Goal: Task Accomplishment & Management: Manage account settings

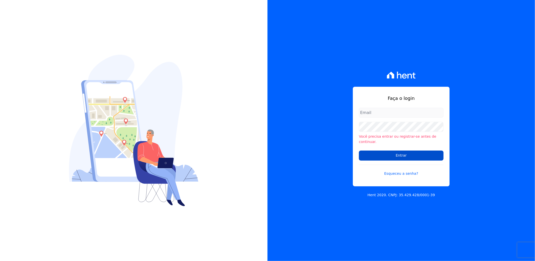
type input "viviane.morandi@e-arke.com"
click at [411, 155] on input "Entrar" at bounding box center [401, 155] width 85 height 10
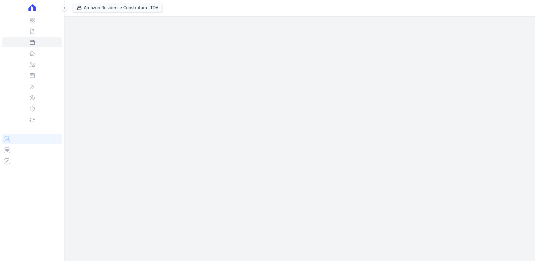
select select
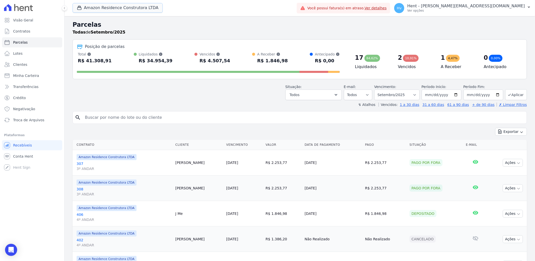
drag, startPoint x: 120, startPoint y: 9, endPoint x: 146, endPoint y: 23, distance: 29.4
click at [120, 9] on button "Amazon Residence Construtora LTDA" at bounding box center [118, 8] width 90 height 10
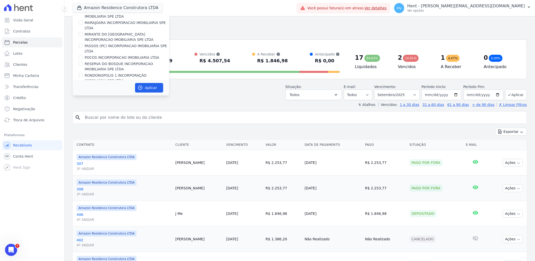
scroll to position [3082, 0]
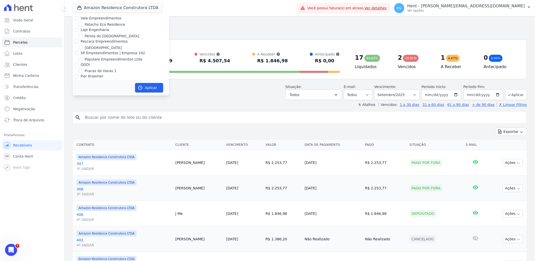
click at [105, 127] on label "Reserva [GEOGRAPHIC_DATA]" at bounding box center [111, 129] width 52 height 5
click at [83, 128] on input "Reserva [GEOGRAPHIC_DATA]" at bounding box center [81, 130] width 4 height 4
checkbox input "true"
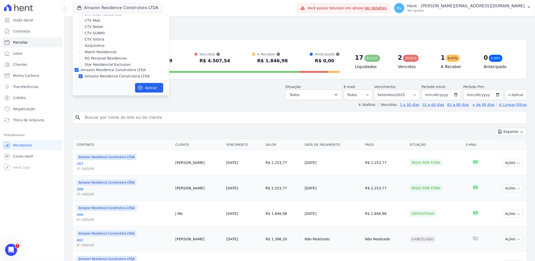
click at [119, 74] on label "Amazon Residence Construtora LTDA" at bounding box center [117, 76] width 65 height 5
click at [83, 74] on input "Amazon Residence Construtora LTDA" at bounding box center [81, 76] width 4 height 4
checkbox input "false"
click at [144, 91] on button "Aplicar" at bounding box center [149, 88] width 28 height 10
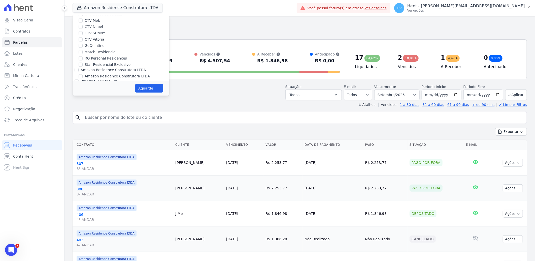
select select
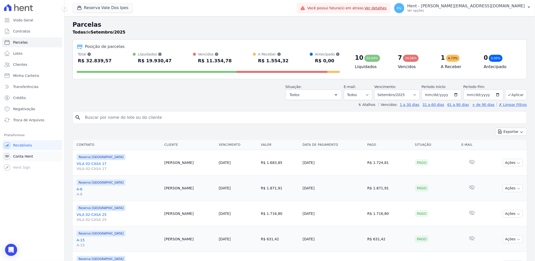
click at [27, 156] on span "Conta Hent" at bounding box center [23, 156] width 20 height 5
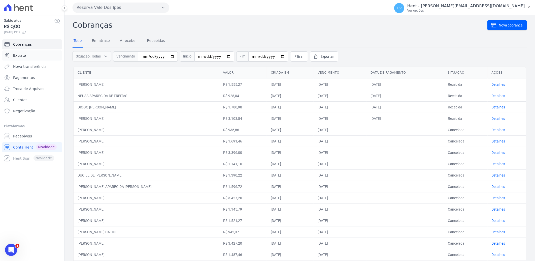
click at [22, 57] on span "Extrato" at bounding box center [19, 55] width 13 height 5
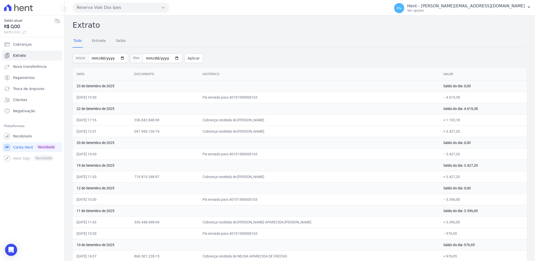
click at [245, 41] on div "Tudo Entrada Saída" at bounding box center [300, 41] width 455 height 12
click at [316, 34] on div "Extrato Tudo Entrada Saída Início 2025-09-01 Fim 2025-09-30 Aplicar Data Docume…" at bounding box center [300, 202] width 455 height 367
click at [325, 26] on h2 "Extrato" at bounding box center [300, 24] width 455 height 11
drag, startPoint x: 18, startPoint y: 135, endPoint x: 36, endPoint y: 137, distance: 18.5
click at [18, 135] on span "Recebíveis" at bounding box center [22, 136] width 19 height 5
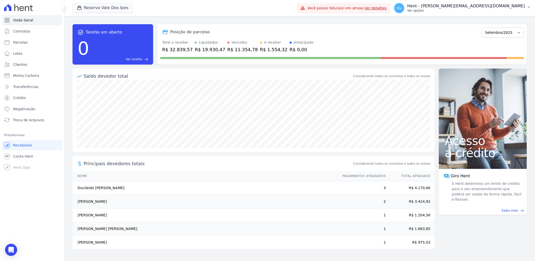
click at [497, 10] on p "Ver opções" at bounding box center [466, 11] width 118 height 4
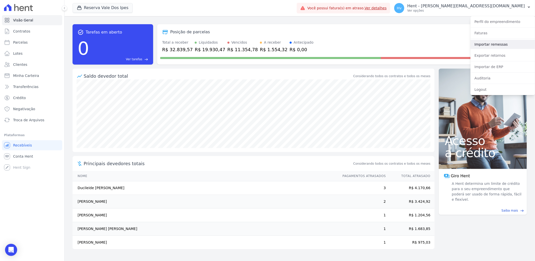
click at [483, 45] on link "Importar remessas" at bounding box center [503, 44] width 65 height 9
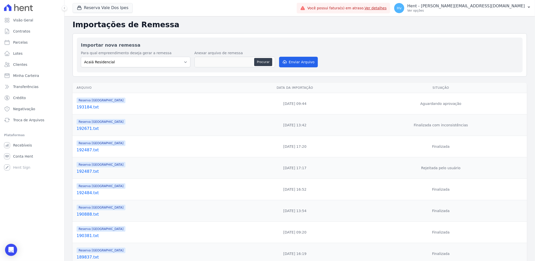
click at [84, 106] on link "193184.txt" at bounding box center [155, 107] width 156 height 6
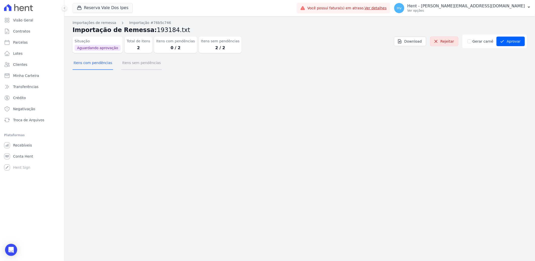
click at [144, 63] on button "Itens sem pendências" at bounding box center [141, 63] width 41 height 13
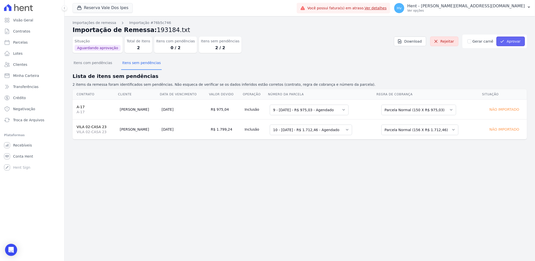
click at [509, 43] on button "Aprovar" at bounding box center [511, 42] width 28 height 10
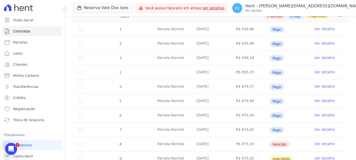
scroll to position [84, 0]
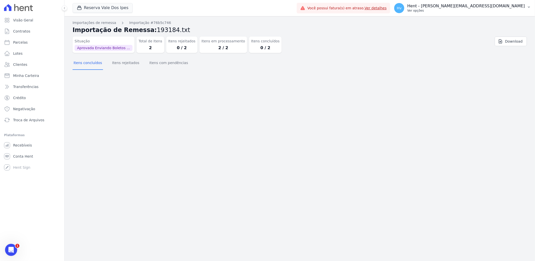
click at [482, 11] on p "Ver opções" at bounding box center [466, 11] width 118 height 4
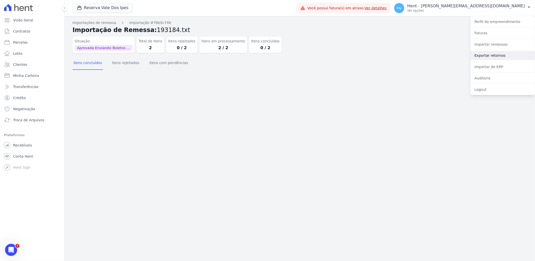
click at [494, 55] on link "Exportar retornos" at bounding box center [503, 55] width 65 height 9
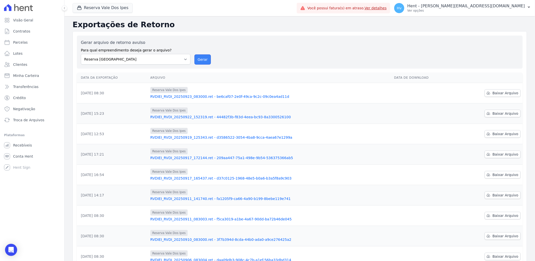
click at [206, 57] on button "Gerar" at bounding box center [203, 59] width 17 height 10
click at [497, 91] on span "Baixar Arquivo" at bounding box center [506, 92] width 26 height 5
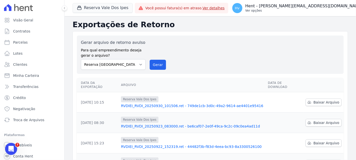
click at [305, 9] on p "Ver opções" at bounding box center [304, 11] width 118 height 4
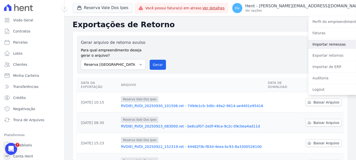
click at [310, 46] on link "Importar remessas" at bounding box center [340, 44] width 65 height 9
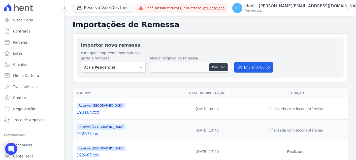
click at [89, 112] on link "193184.txt" at bounding box center [123, 112] width 92 height 6
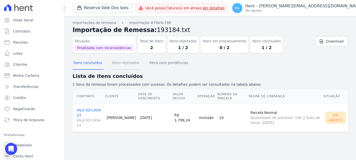
click at [128, 62] on button "Itens rejeitados" at bounding box center [125, 63] width 29 height 13
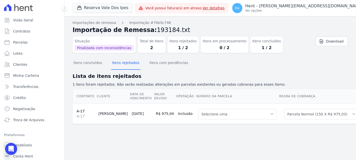
click at [152, 132] on section "Itens concluídos Itens rejeitados Itens com pendências Lista de itens rejeitado…" at bounding box center [210, 94] width 275 height 75
click at [243, 145] on div "Importações de remessa Importação #76b5c746 Importação de Remessa: 193184.txt S…" at bounding box center [211, 88] width 292 height 144
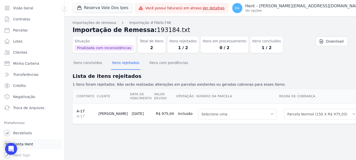
click at [30, 142] on span "Conta Hent" at bounding box center [23, 144] width 20 height 5
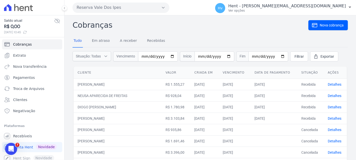
click at [109, 10] on button "Reserva Vale Dos Ipes" at bounding box center [121, 8] width 97 height 10
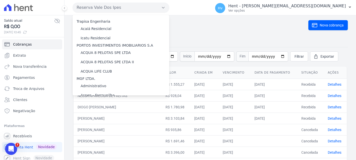
scroll to position [2587, 0]
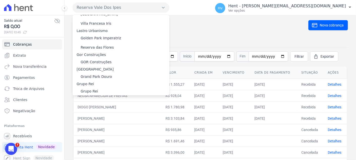
click at [127, 118] on label "HARAS ROYAL RESIDENCE - [GEOGRAPHIC_DATA]" at bounding box center [124, 120] width 86 height 5
click at [0, 0] on input "HARAS ROYAL RESIDENCE - [GEOGRAPHIC_DATA]" at bounding box center [0, 0] width 0 height 0
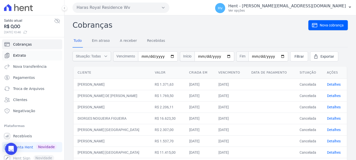
click at [23, 55] on span "Extrato" at bounding box center [19, 55] width 13 height 5
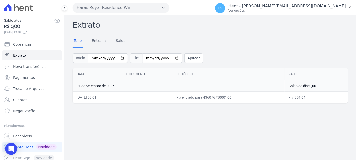
click at [174, 131] on div "Extrato Tudo Entrada Saída Início 2025-09-01 Fim 2025-09-30 Aplicar Data Docume…" at bounding box center [211, 87] width 292 height 145
click at [108, 7] on button "Haras Royal Residence Wv" at bounding box center [121, 8] width 97 height 10
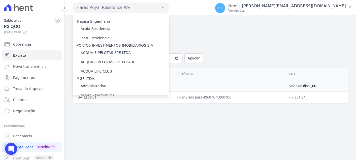
scroll to position [2587, 0]
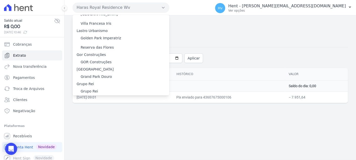
click at [114, 127] on label "HARAS ROYAL URBANISMO" at bounding box center [104, 129] width 47 height 5
click at [0, 0] on input "HARAS ROYAL URBANISMO" at bounding box center [0, 0] width 0 height 0
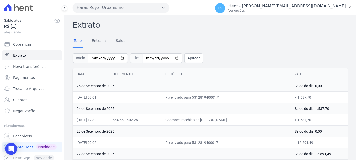
drag, startPoint x: 180, startPoint y: 117, endPoint x: 214, endPoint y: 115, distance: 33.8
click at [214, 115] on td "Cobrança recebida de SANDRA MARILIA MONTEIRO BEZERR" at bounding box center [225, 119] width 129 height 11
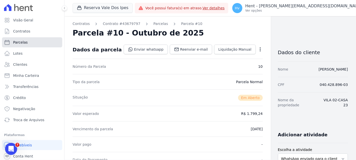
drag, startPoint x: 23, startPoint y: 42, endPoint x: 38, endPoint y: 47, distance: 15.2
click at [23, 42] on span "Parcelas" at bounding box center [20, 42] width 15 height 5
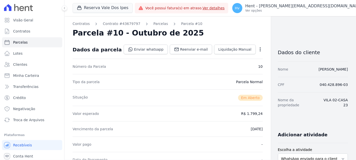
select select
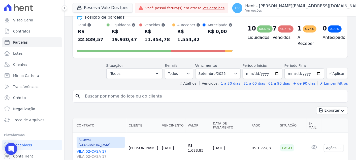
scroll to position [28, 0]
